Goal: Information Seeking & Learning: Learn about a topic

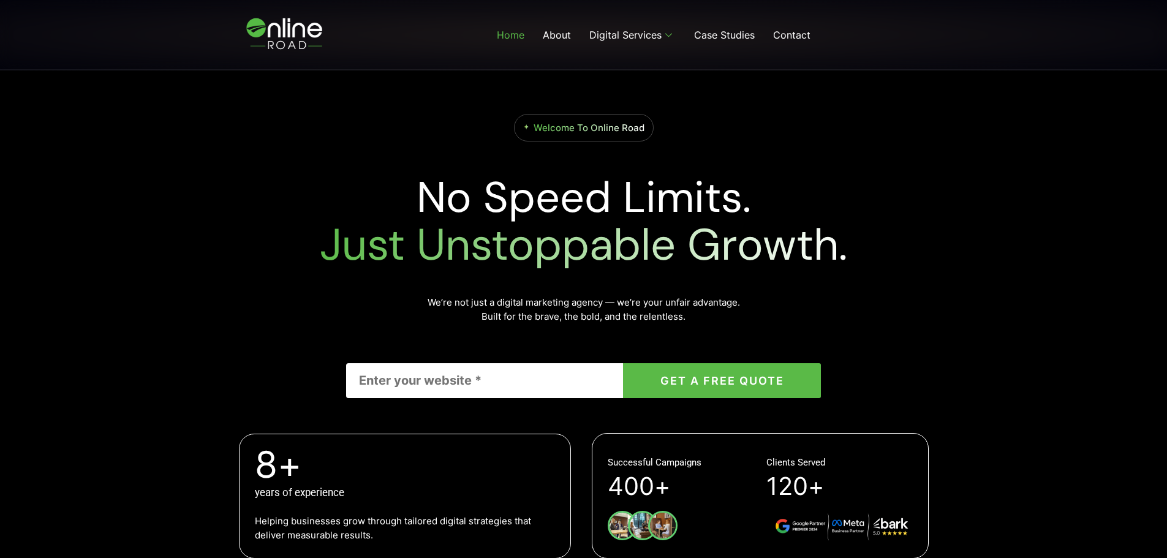
click at [1040, 199] on div "Welcome To Online Road No Speed Limits. Just Unstoppable Growth. We’re not just…" at bounding box center [583, 258] width 1167 height 731
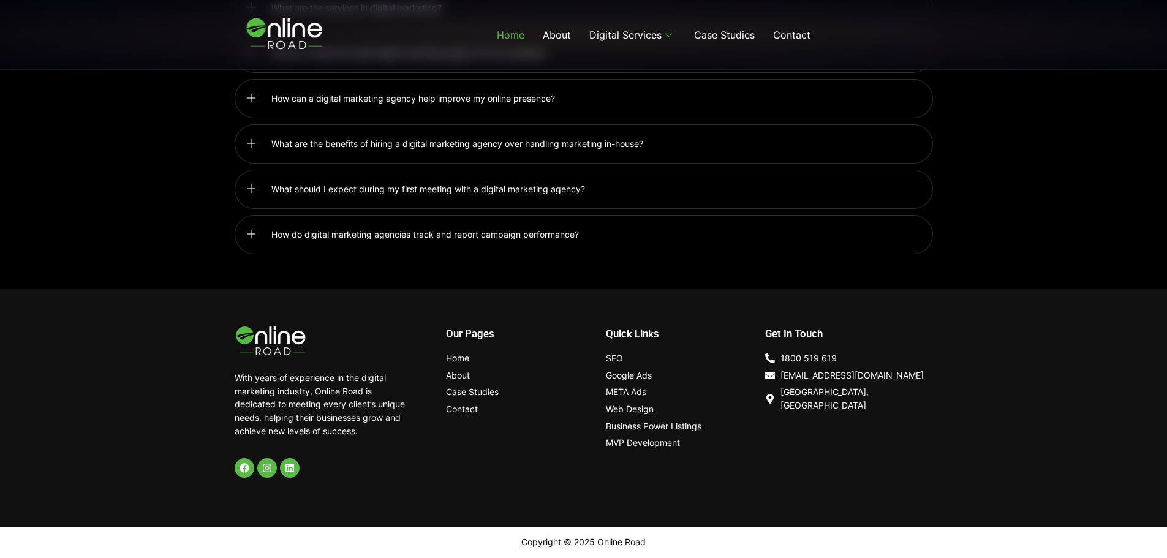
scroll to position [3213, 0]
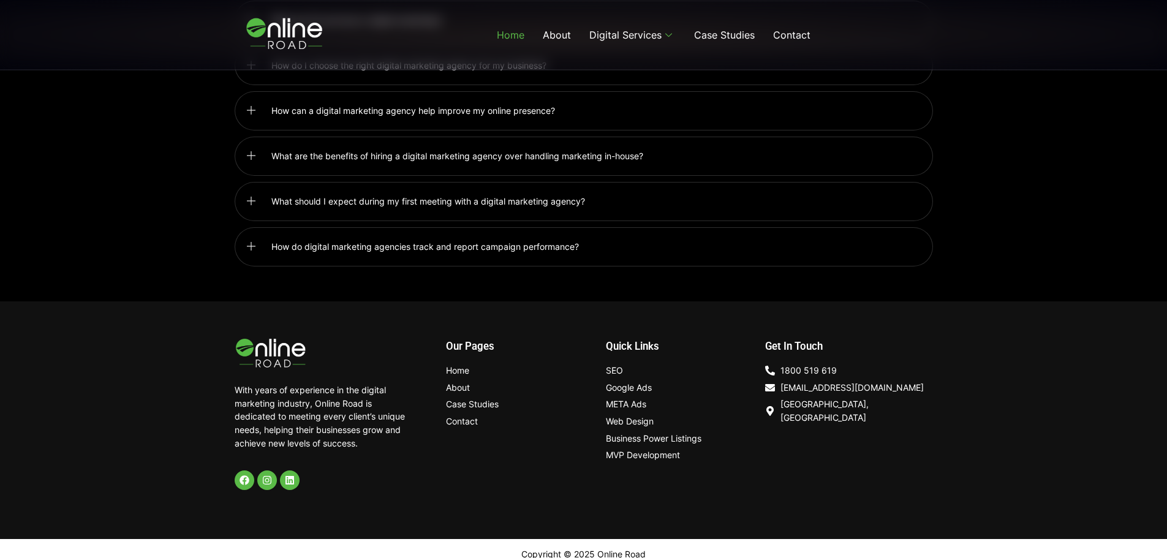
click at [795, 197] on link "What should I expect during my first meeting with a digital marketing agency?" at bounding box center [584, 201] width 699 height 39
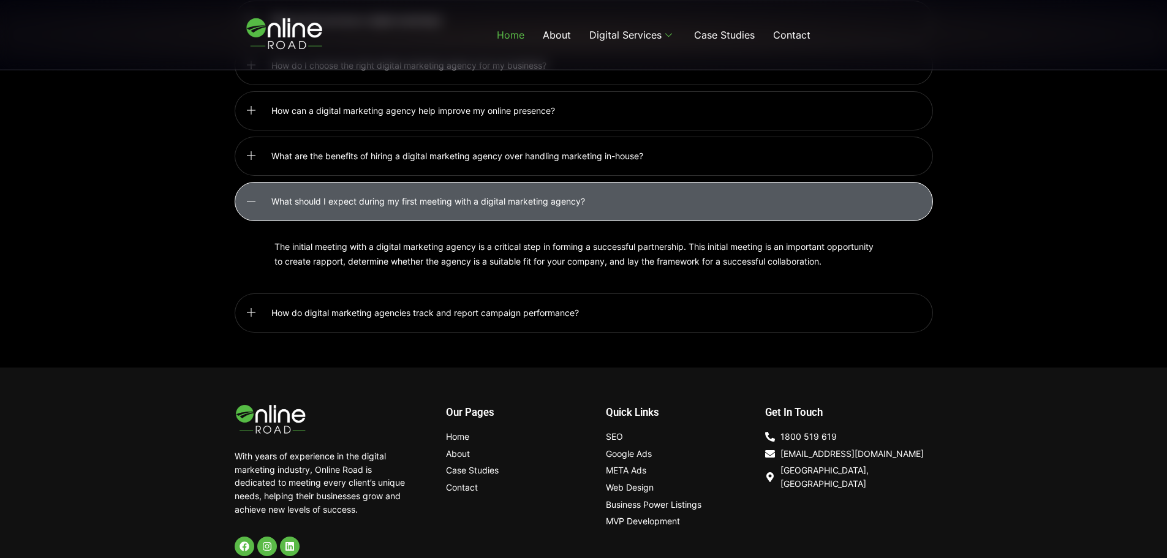
click at [855, 154] on link "What are the benefits of hiring a digital marketing agency over handling market…" at bounding box center [584, 156] width 699 height 39
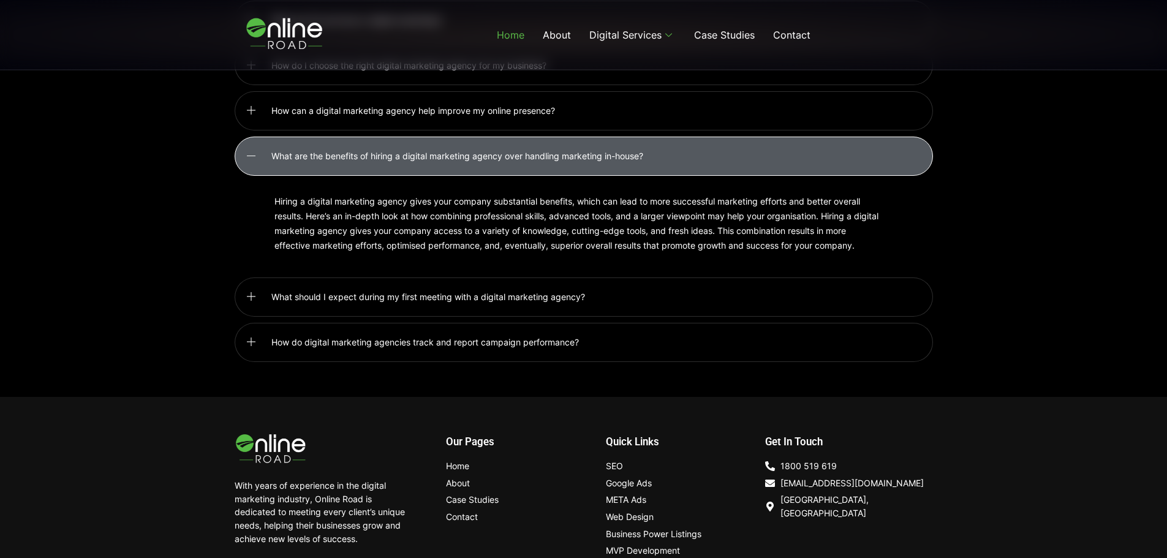
click at [844, 107] on link "How can a digital marketing agency help improve my online presence?" at bounding box center [584, 110] width 699 height 39
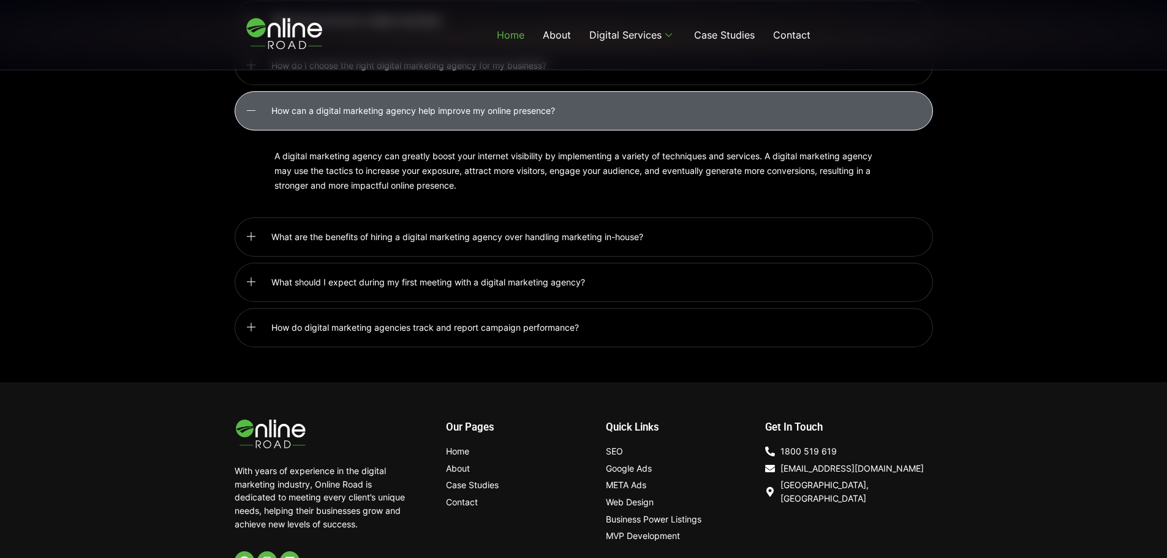
click at [825, 309] on link "How do digital marketing agencies track and report campaign performance?" at bounding box center [584, 327] width 699 height 39
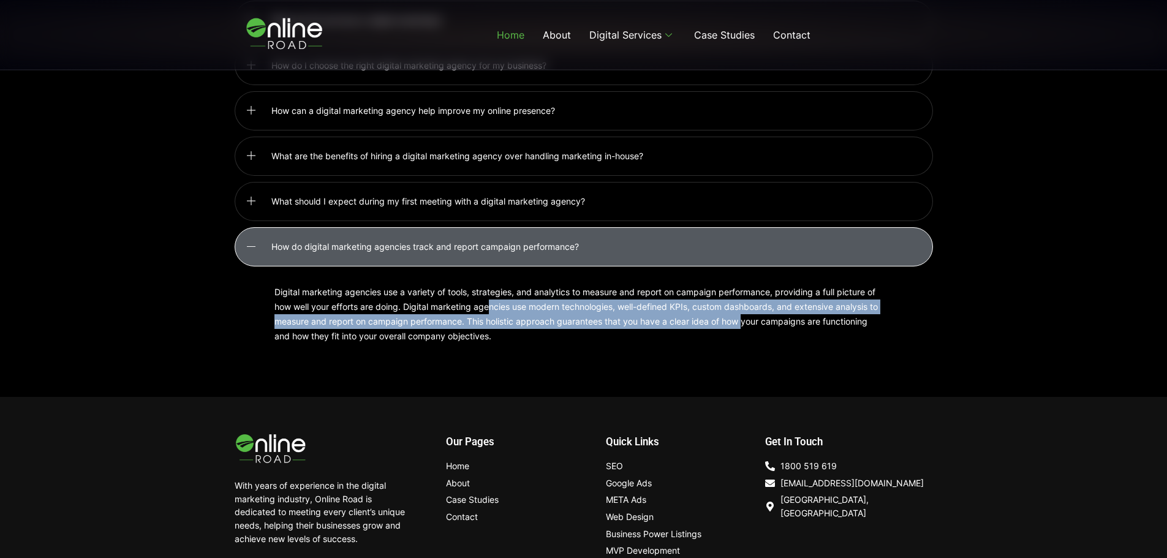
drag, startPoint x: 493, startPoint y: 302, endPoint x: 755, endPoint y: 305, distance: 262.3
click at [755, 305] on p "Digital marketing agencies use a variety of tools, strategies, and analytics to…" at bounding box center [578, 314] width 607 height 59
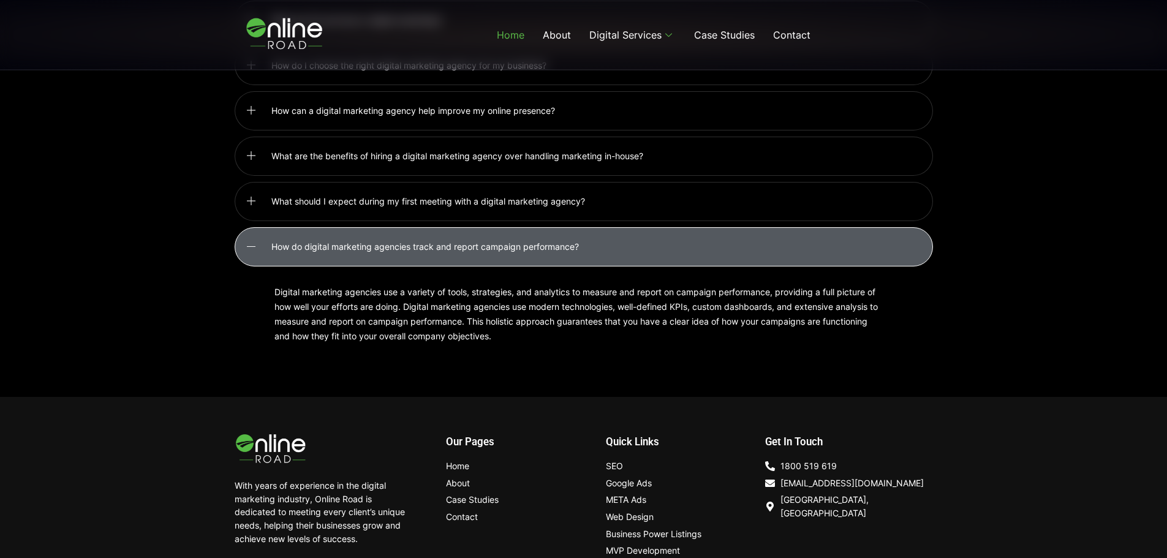
click at [788, 307] on p "Digital marketing agencies use a variety of tools, strategies, and analytics to…" at bounding box center [578, 314] width 607 height 59
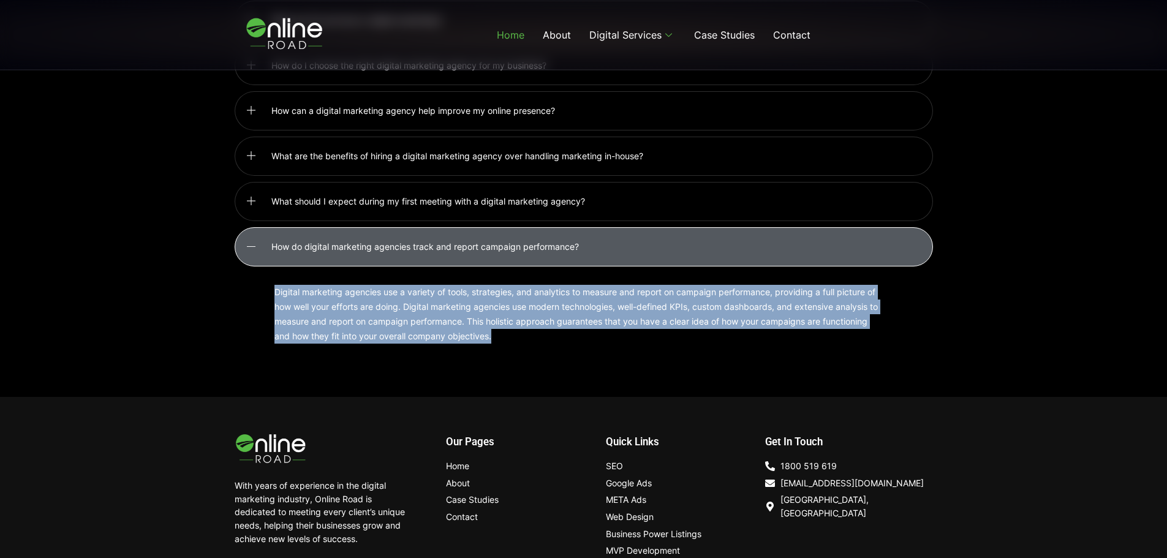
click at [788, 307] on p "Digital marketing agencies use a variety of tools, strategies, and analytics to…" at bounding box center [578, 314] width 607 height 59
click at [882, 304] on div "Digital marketing agencies use a variety of tools, strategies, and analytics to…" at bounding box center [584, 315] width 699 height 96
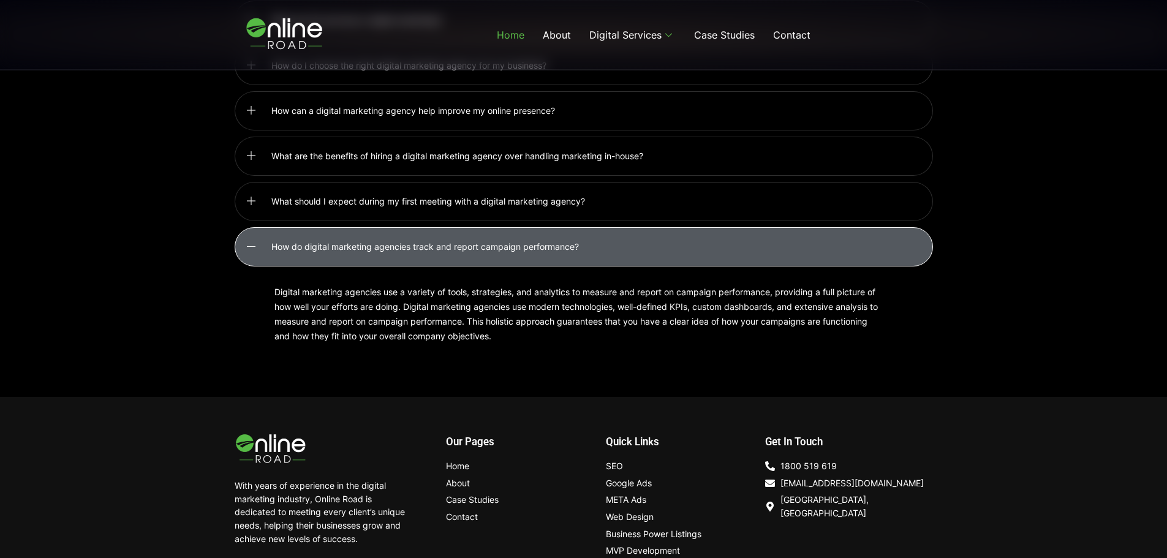
scroll to position [2907, 0]
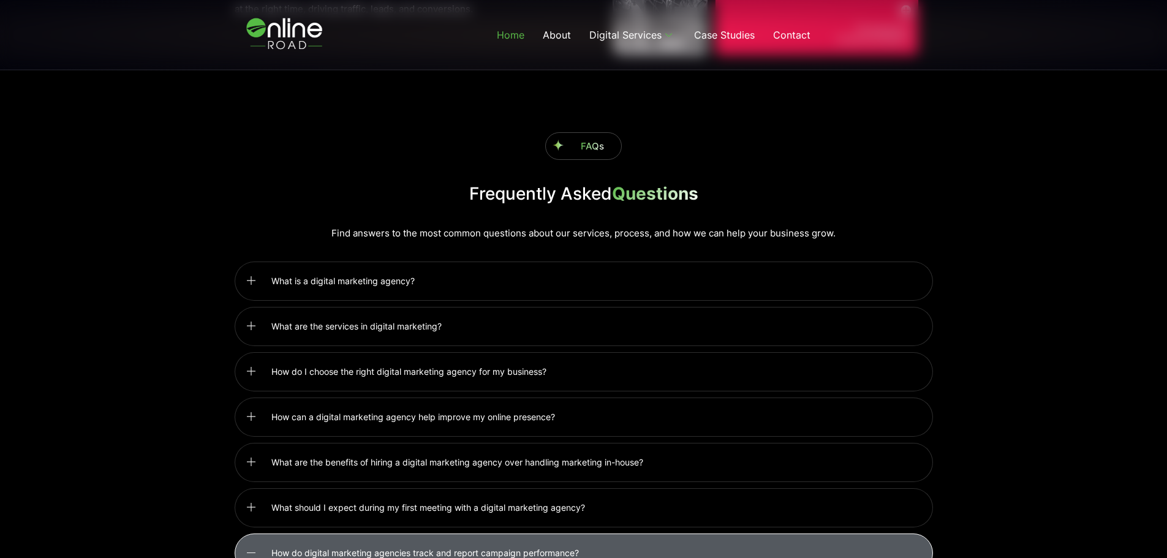
click at [684, 267] on link "What is a digital marketing agency?" at bounding box center [584, 281] width 699 height 39
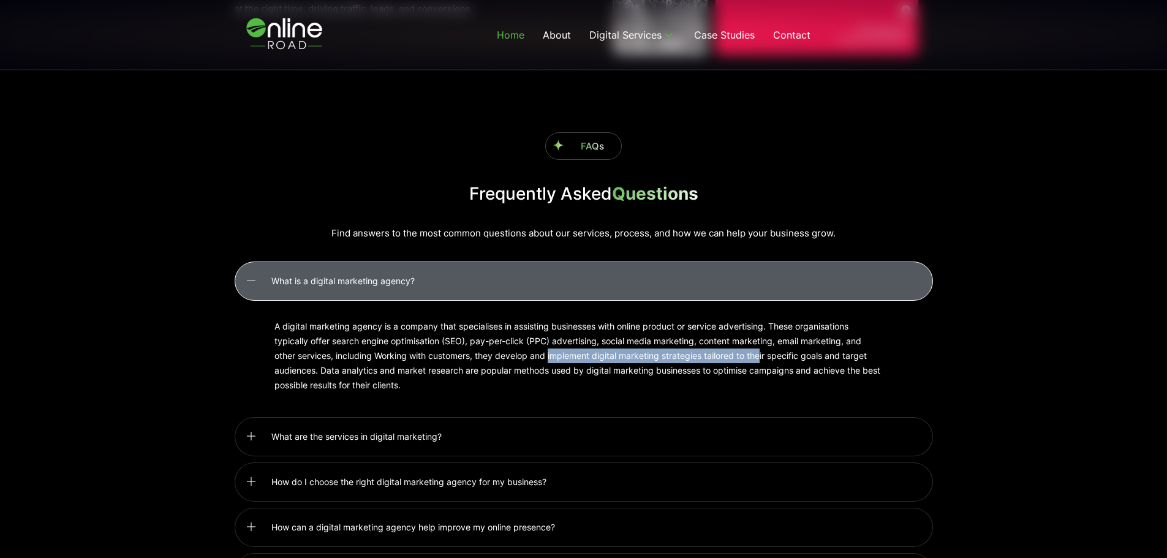
drag, startPoint x: 571, startPoint y: 348, endPoint x: 766, endPoint y: 348, distance: 194.9
click at [764, 348] on p "A digital marketing agency is a company that specialises in assisting businesse…" at bounding box center [578, 356] width 607 height 74
click at [794, 342] on p "A digital marketing agency is a company that specialises in assisting businesse…" at bounding box center [578, 356] width 607 height 74
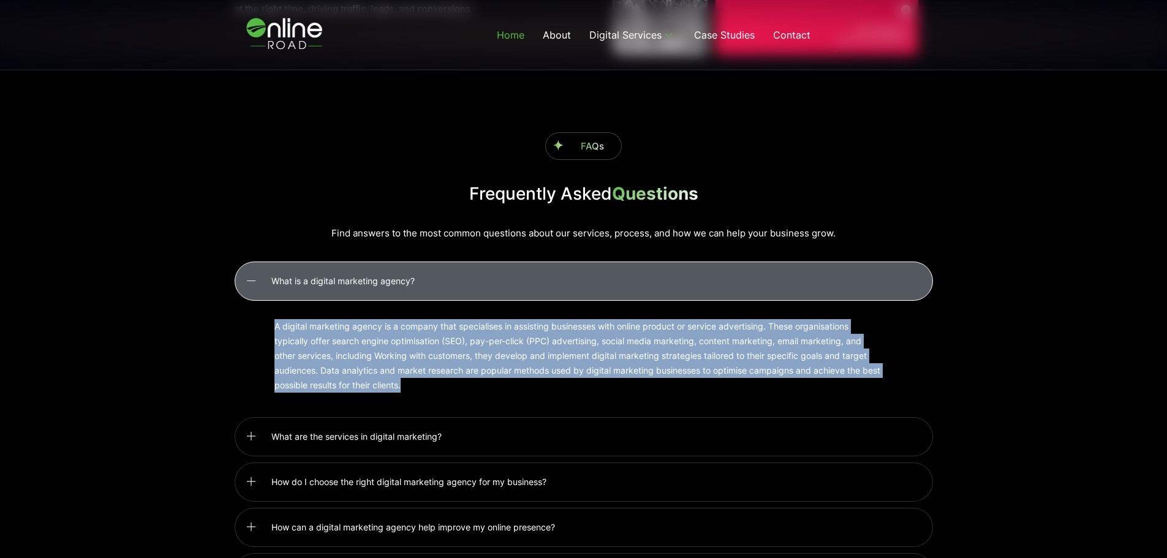
click at [794, 342] on p "A digital marketing agency is a company that specialises in assisting businesse…" at bounding box center [578, 356] width 607 height 74
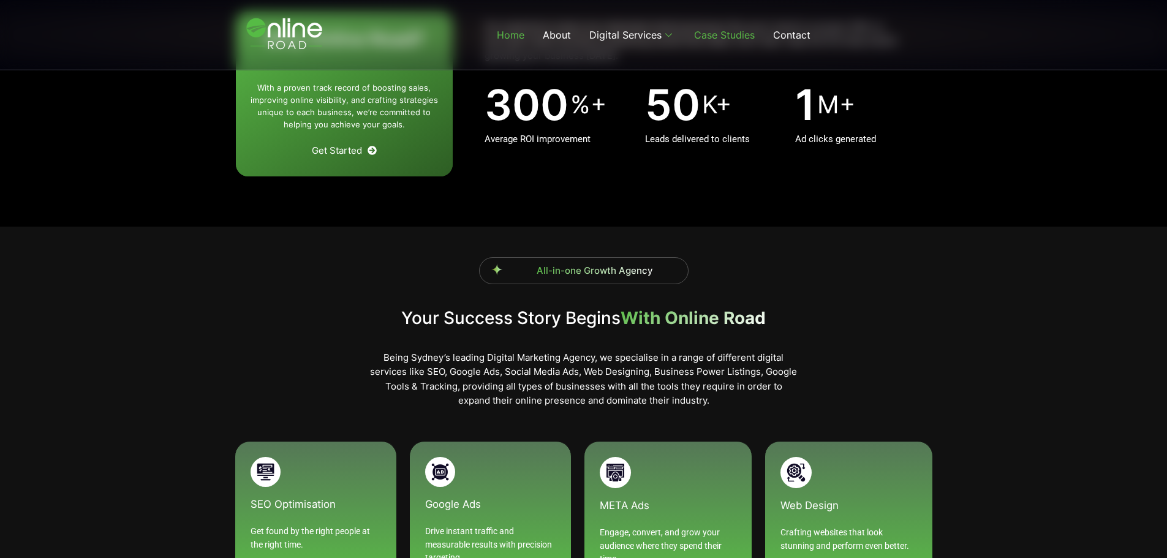
scroll to position [566, 0]
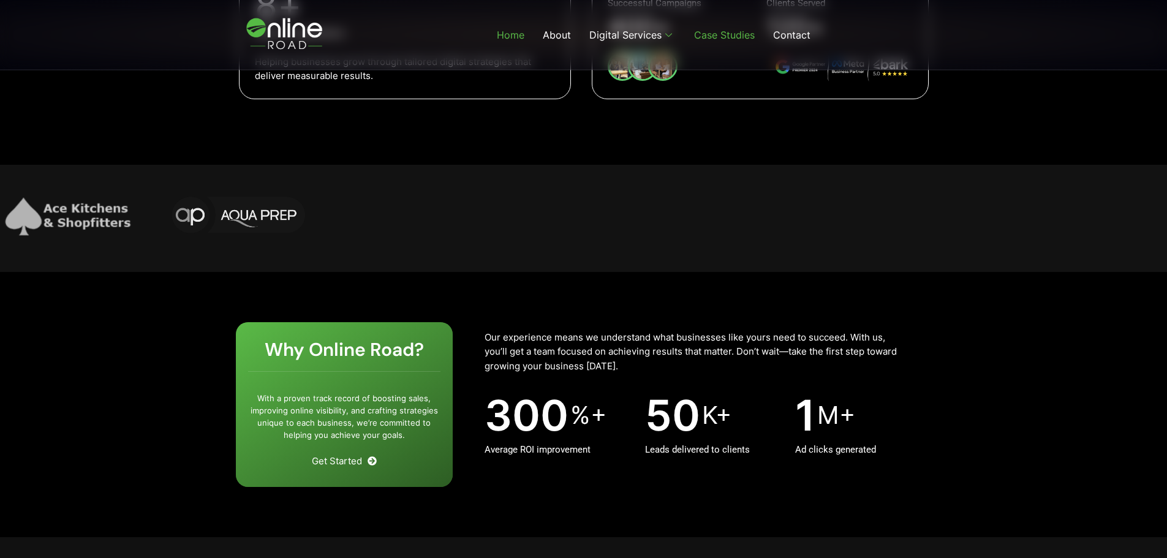
click at [734, 39] on link "Case Studies" at bounding box center [724, 34] width 79 height 49
